Goal: Find specific page/section: Find specific page/section

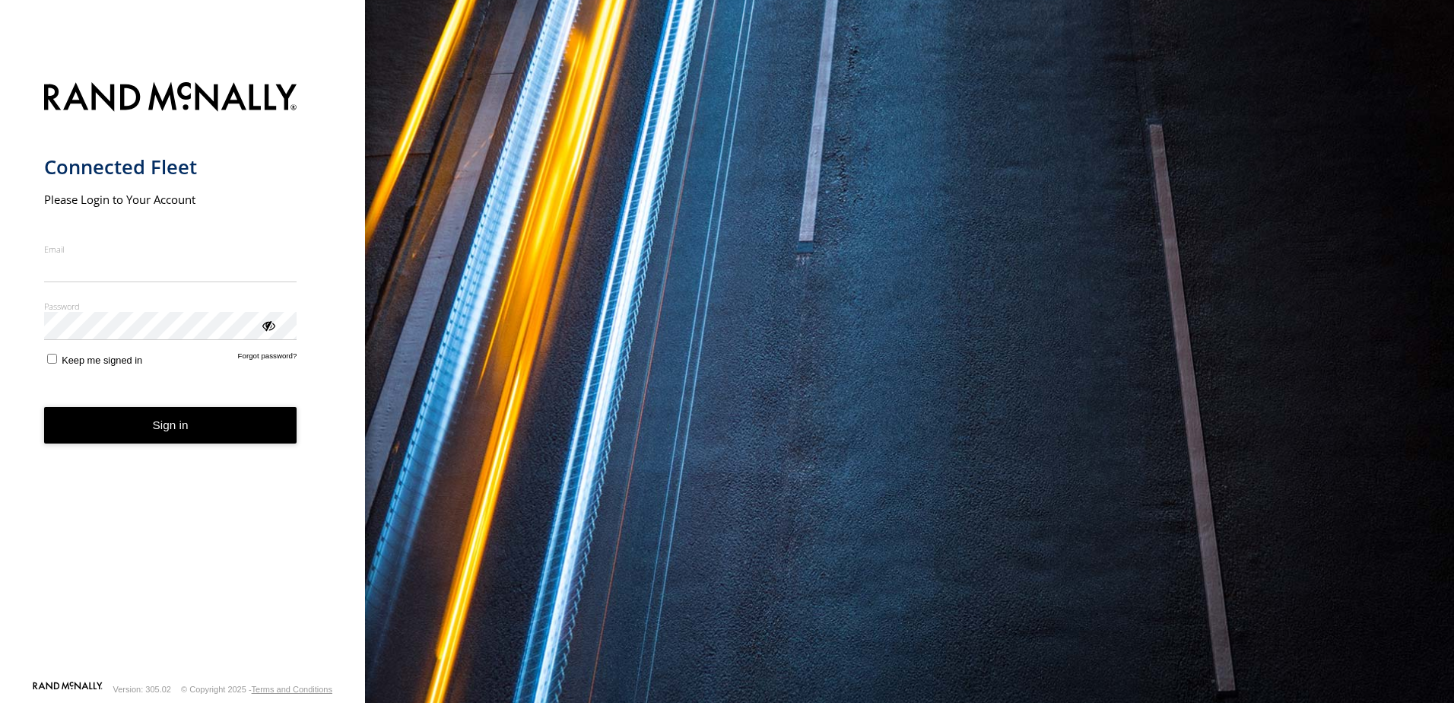
type input "**********"
click at [175, 442] on button "Sign in" at bounding box center [170, 425] width 253 height 37
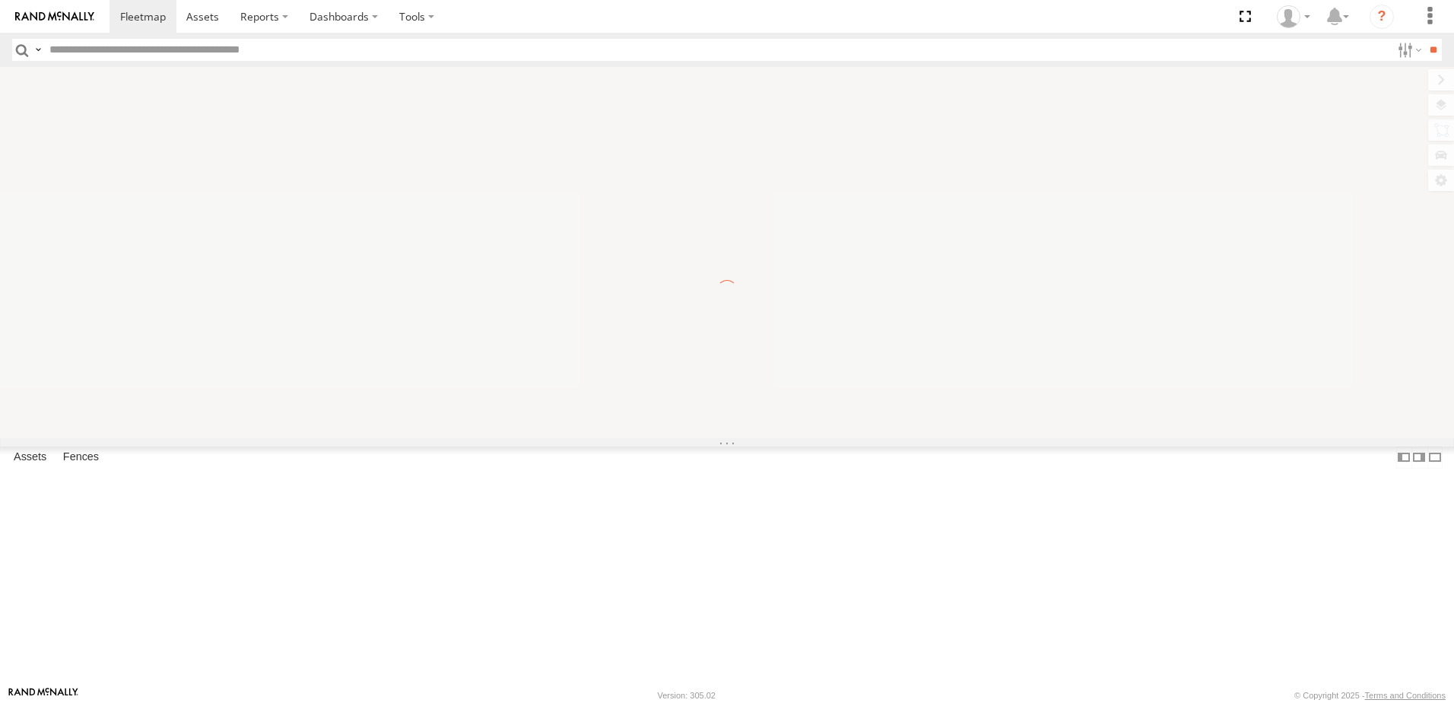
click at [135, 52] on input "text" at bounding box center [717, 50] width 1348 height 22
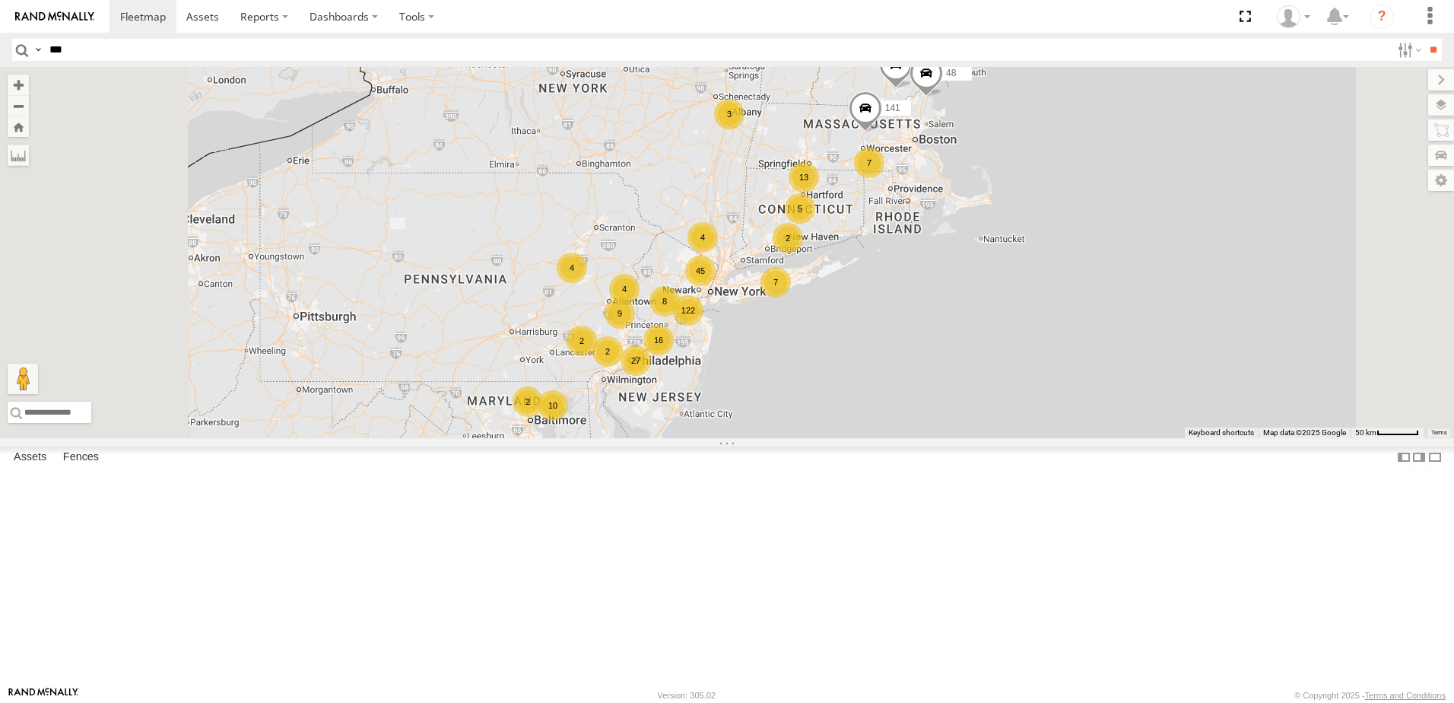
type input "***"
click at [1425, 39] on input "**" at bounding box center [1433, 50] width 17 height 22
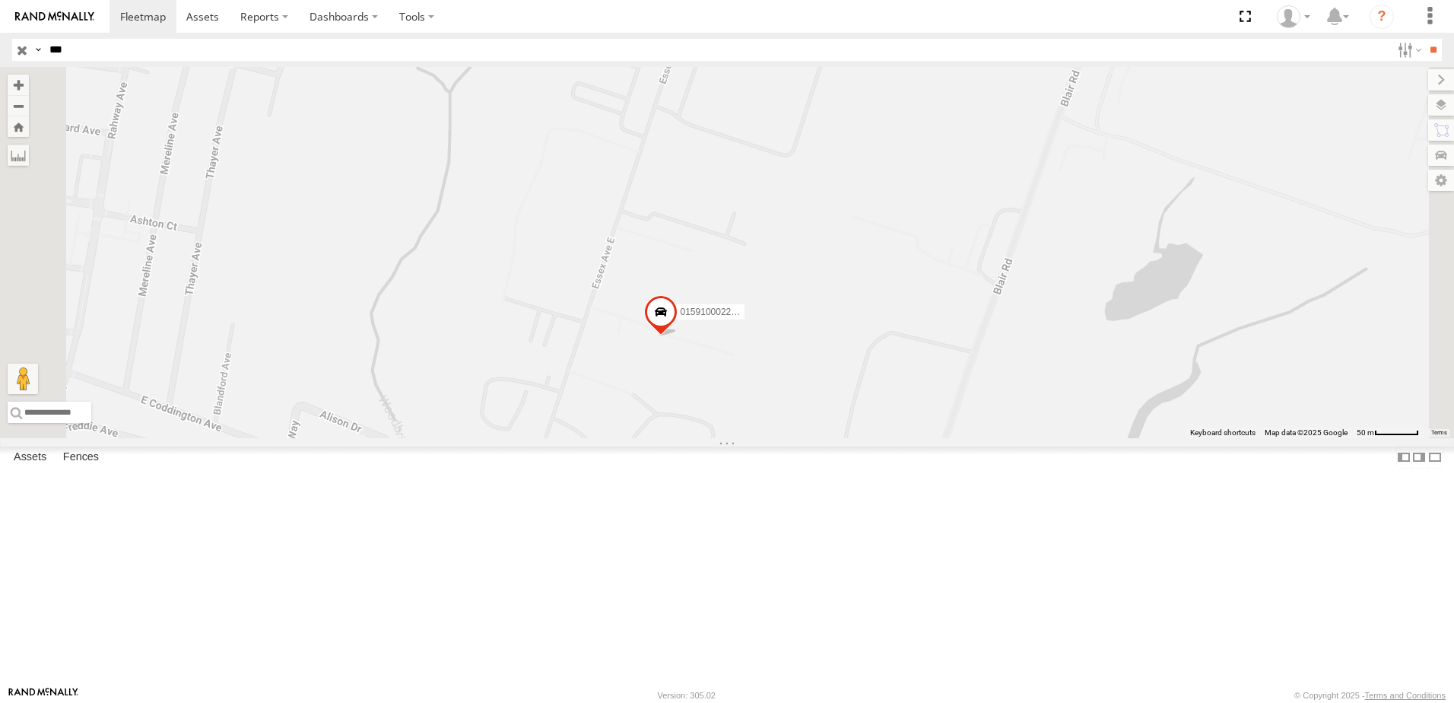
drag, startPoint x: 850, startPoint y: 434, endPoint x: 894, endPoint y: 311, distance: 130.6
click at [894, 311] on div "015910002296740" at bounding box center [727, 252] width 1454 height 371
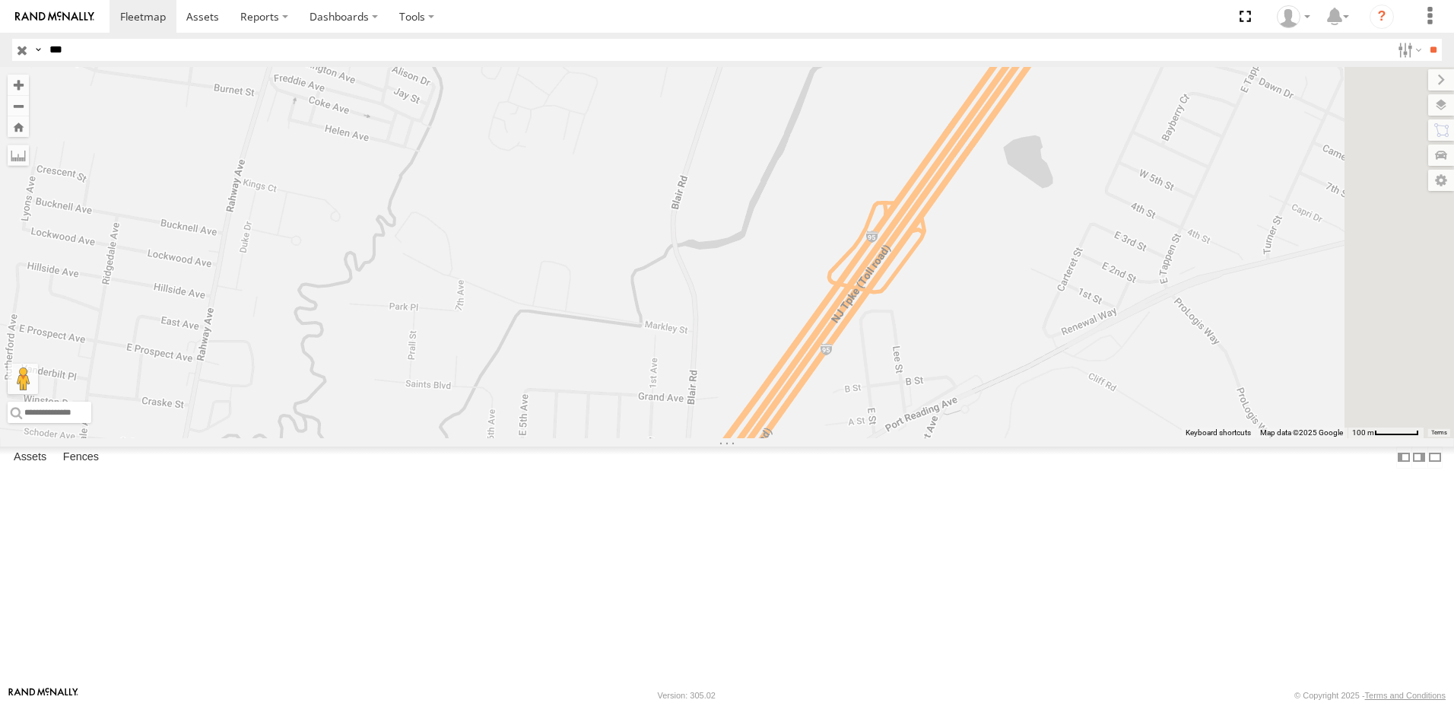
drag, startPoint x: 710, startPoint y: 442, endPoint x: 684, endPoint y: 250, distance: 193.3
click at [684, 250] on div "015910002296740" at bounding box center [727, 252] width 1454 height 371
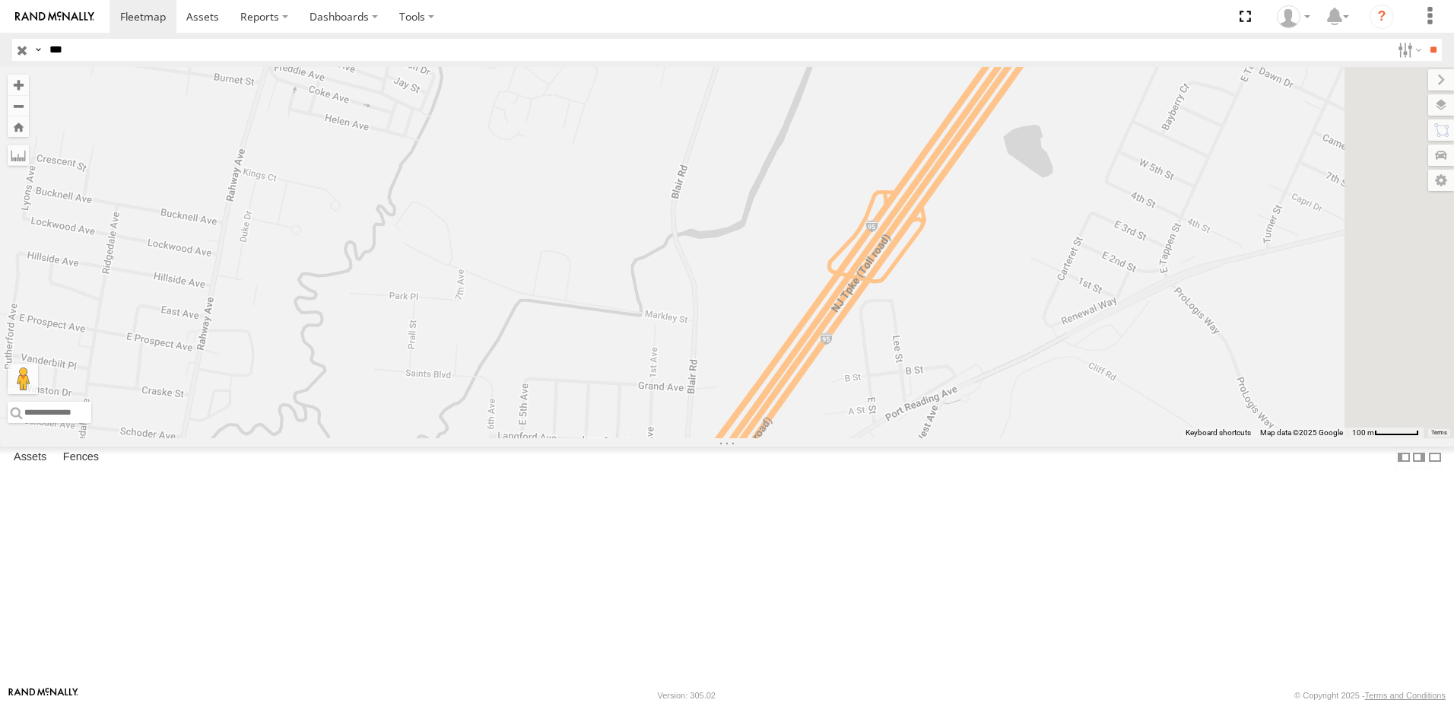
click at [0, 0] on span at bounding box center [0, 0] width 0 height 0
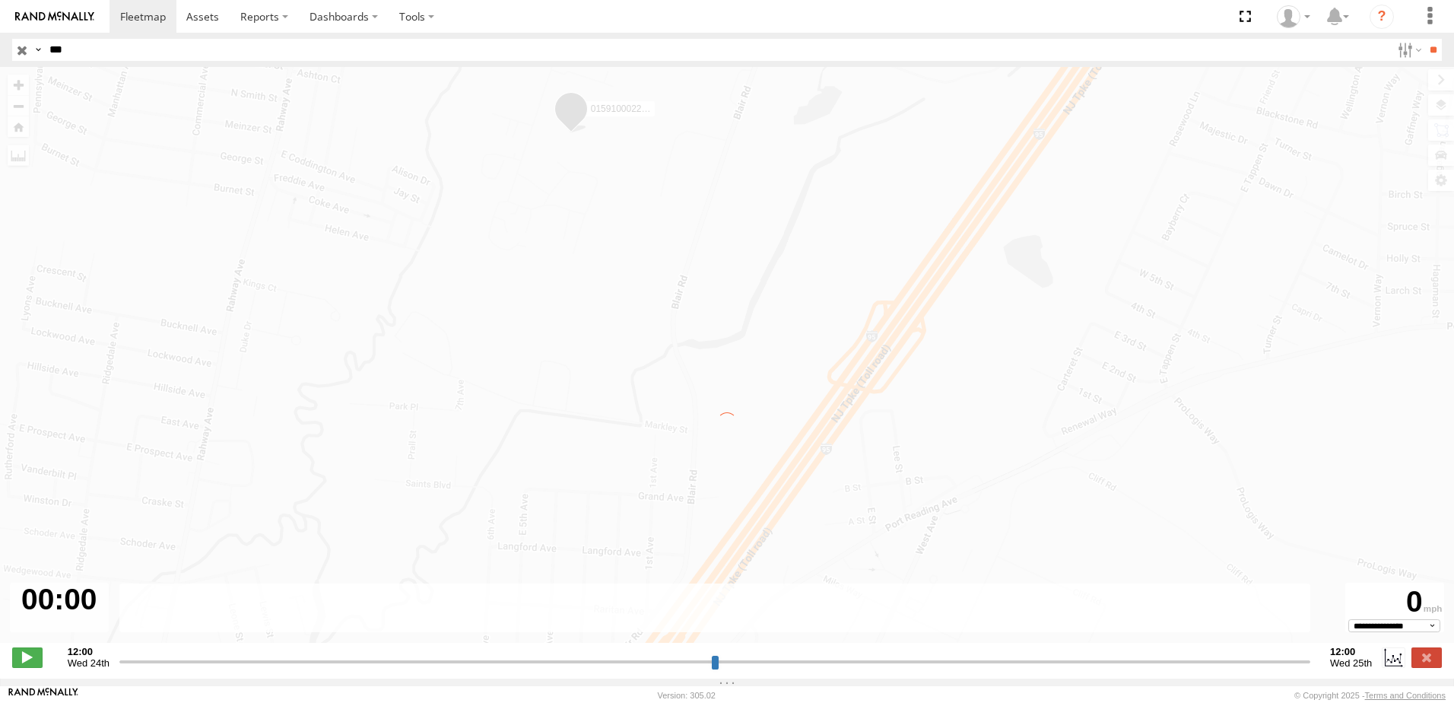
type input "**********"
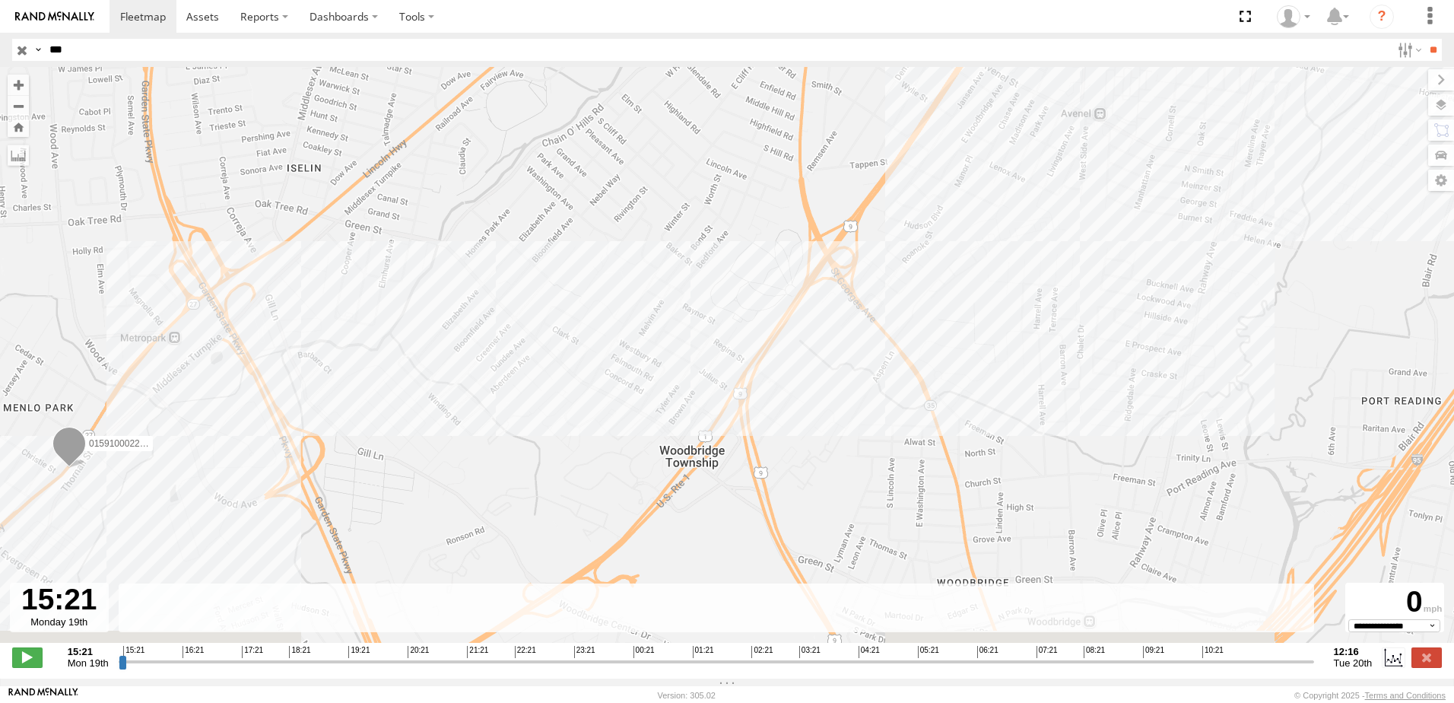
drag, startPoint x: 144, startPoint y: 402, endPoint x: 144, endPoint y: 308, distance: 93.5
click at [144, 308] on div "015910002296740" at bounding box center [727, 363] width 1454 height 592
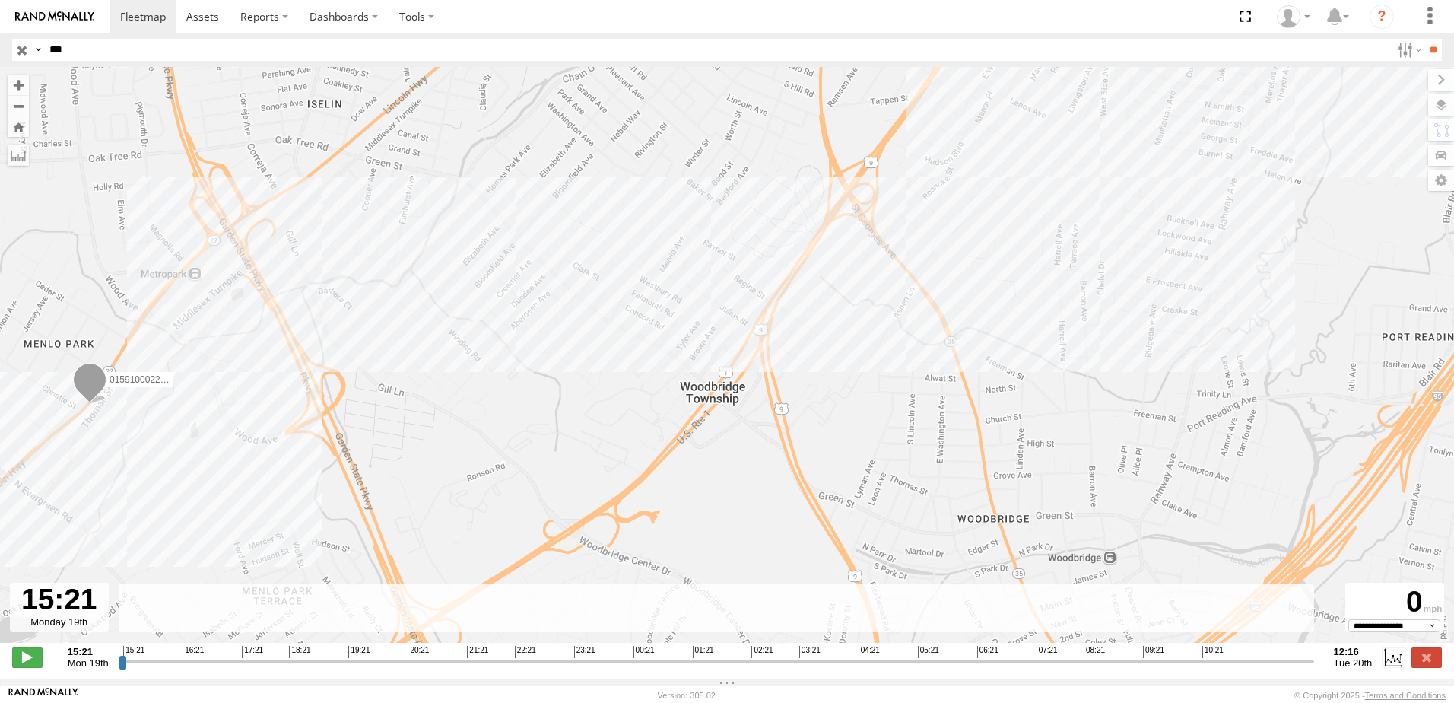
drag, startPoint x: 84, startPoint y: 449, endPoint x: 167, endPoint y: 427, distance: 84.9
click at [167, 427] on div "015910002296740" at bounding box center [727, 363] width 1454 height 592
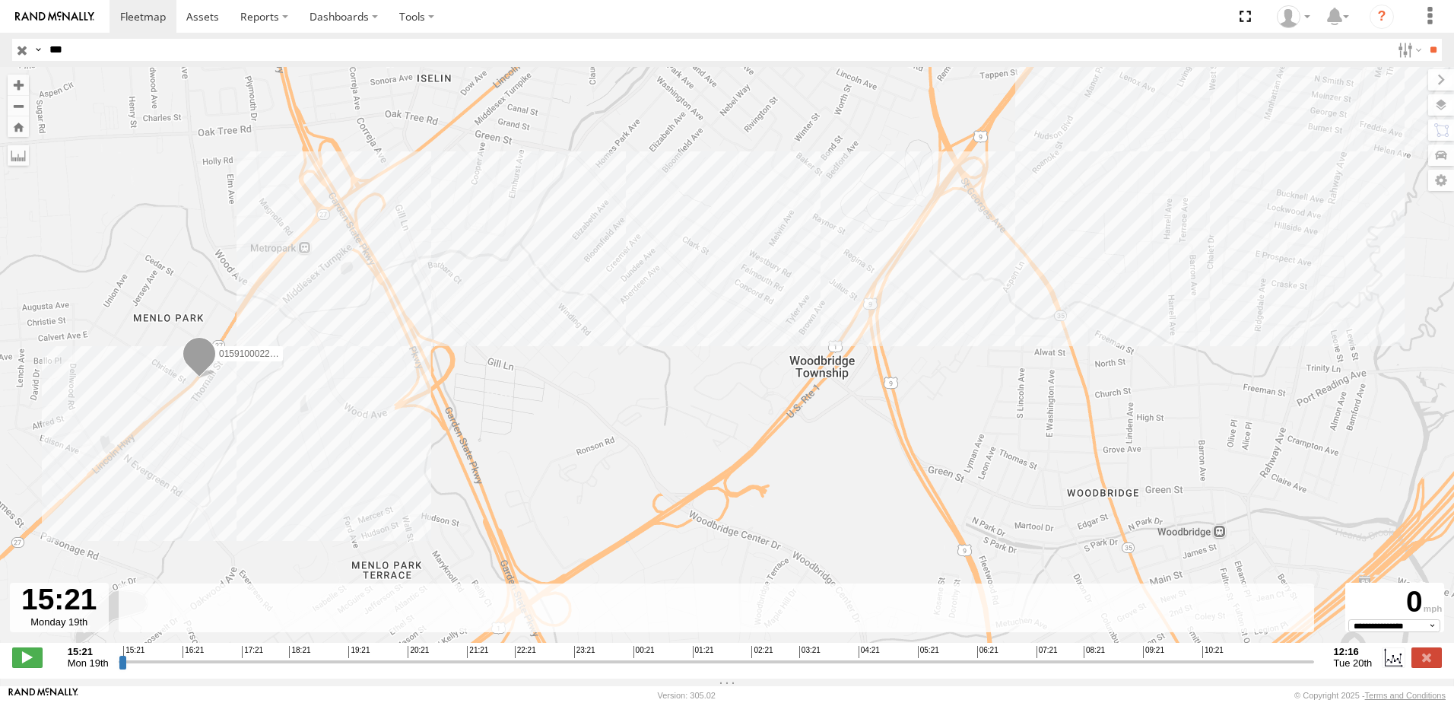
drag, startPoint x: 295, startPoint y: 404, endPoint x: 239, endPoint y: 427, distance: 61.0
click at [239, 427] on div "015910002296740" at bounding box center [727, 363] width 1454 height 592
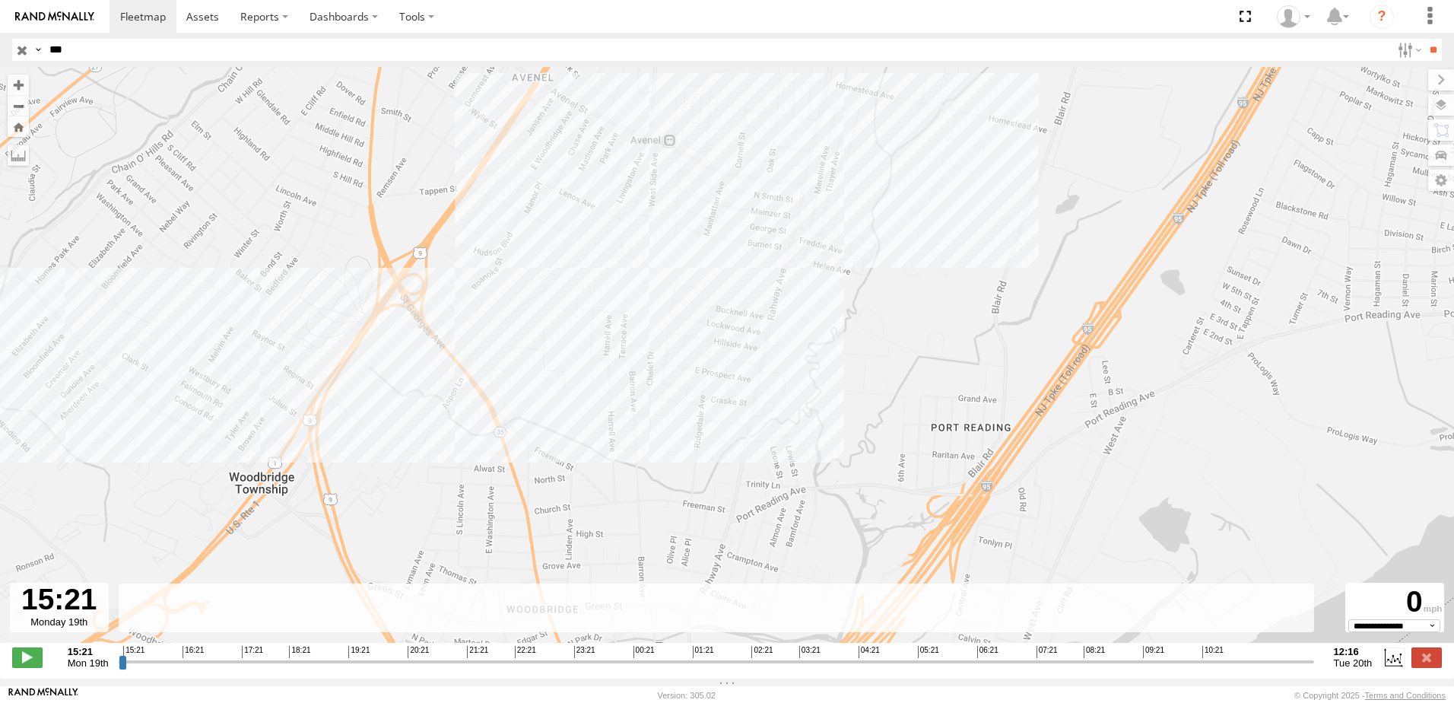
drag, startPoint x: 662, startPoint y: 378, endPoint x: 98, endPoint y: 494, distance: 576.2
click at [98, 494] on div "015910002296740" at bounding box center [727, 363] width 1454 height 592
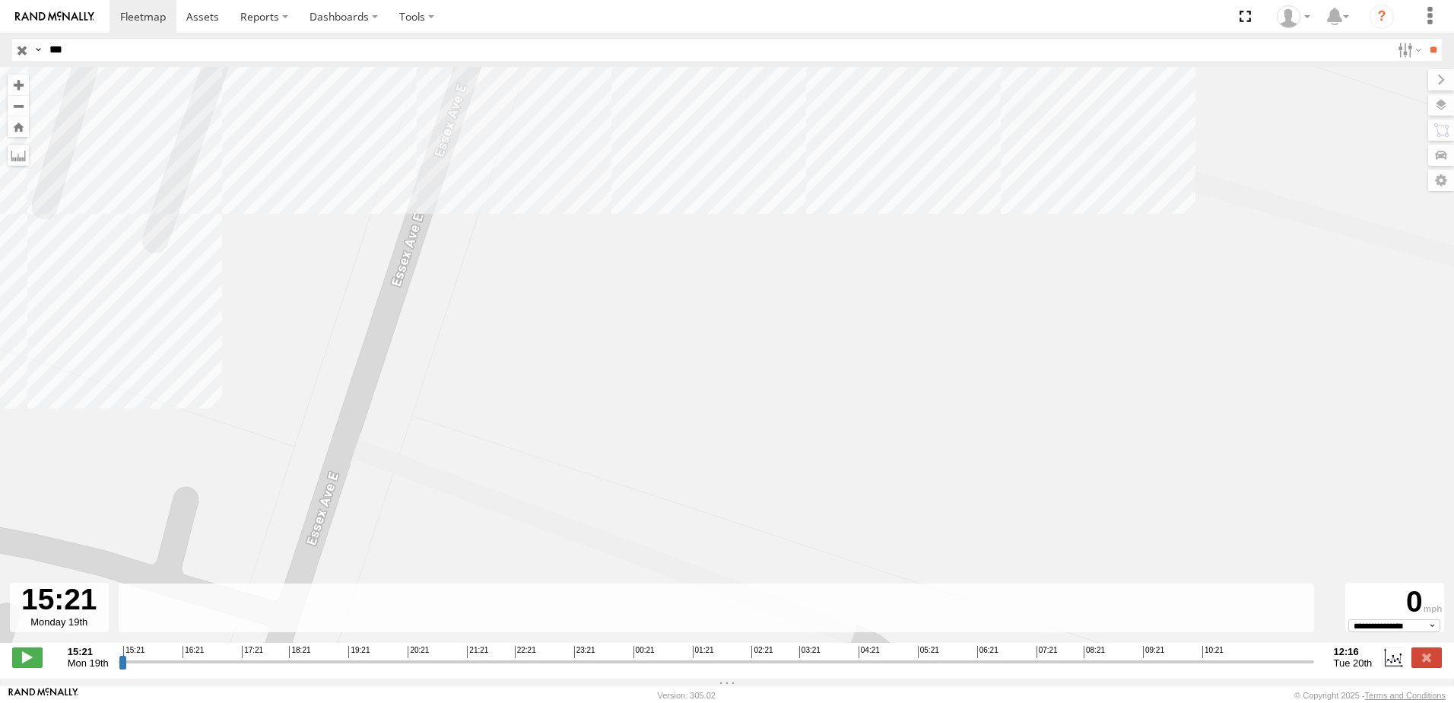
drag, startPoint x: 640, startPoint y: 231, endPoint x: 668, endPoint y: 318, distance: 91.2
click at [668, 318] on div "015910002296740" at bounding box center [727, 363] width 1454 height 592
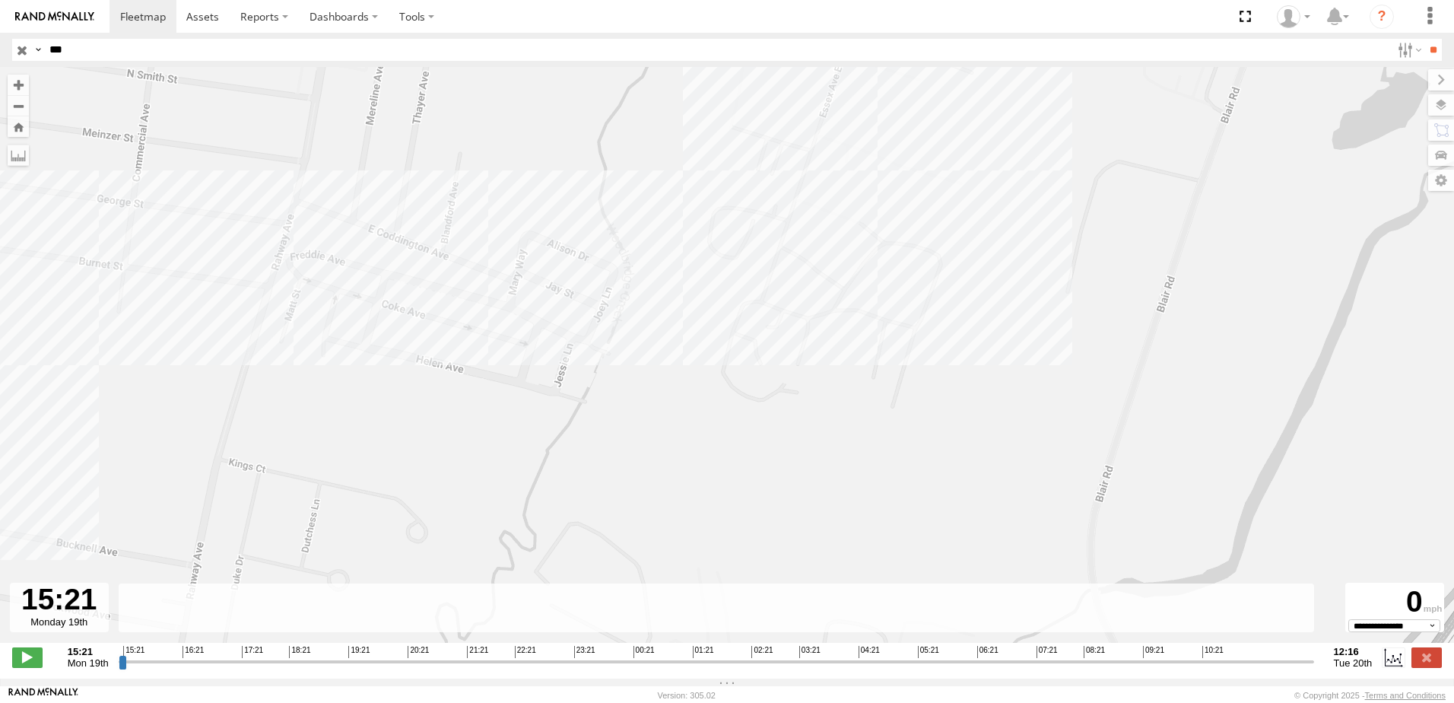
drag, startPoint x: 286, startPoint y: 405, endPoint x: 653, endPoint y: 243, distance: 401.5
click at [653, 243] on div "015910002296740" at bounding box center [727, 363] width 1454 height 592
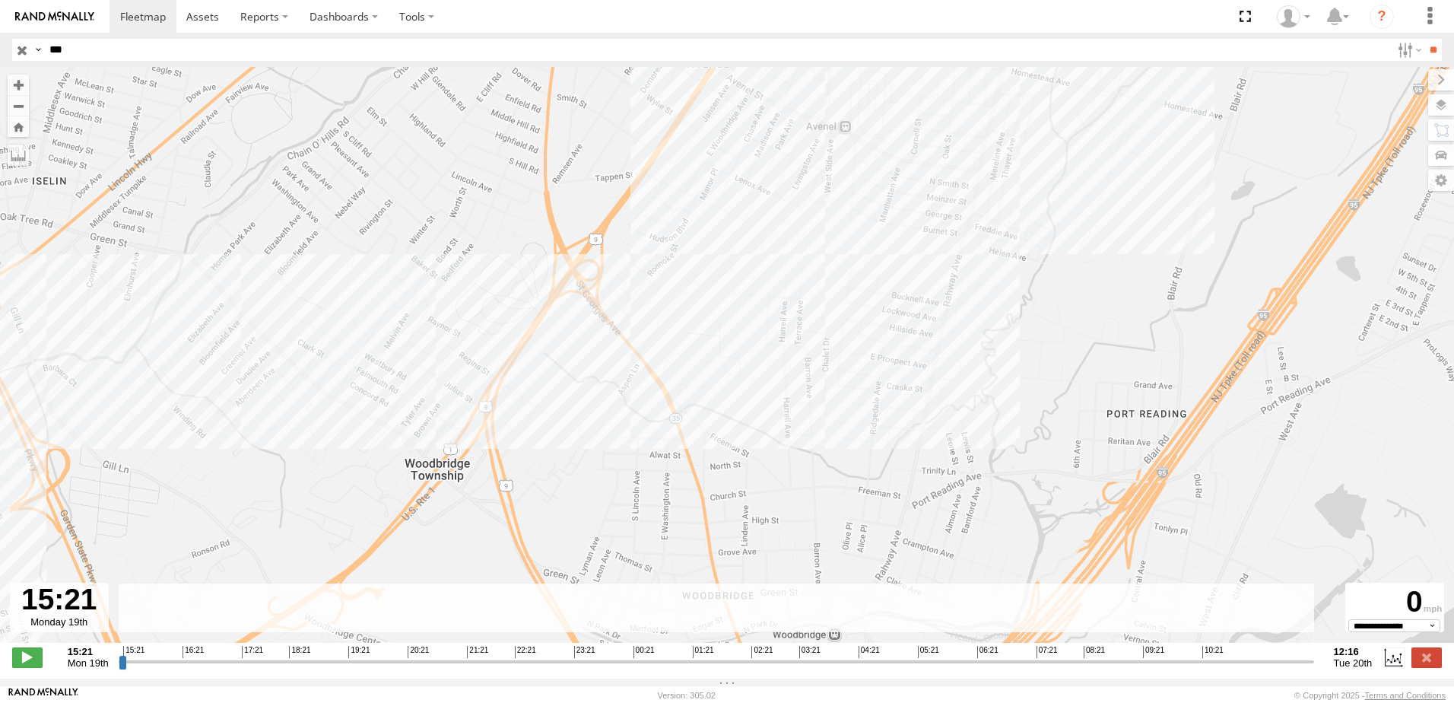
drag, startPoint x: 300, startPoint y: 381, endPoint x: 887, endPoint y: 289, distance: 593.6
click at [887, 289] on div "015910002296740" at bounding box center [727, 363] width 1454 height 592
